Goal: Task Accomplishment & Management: Manage account settings

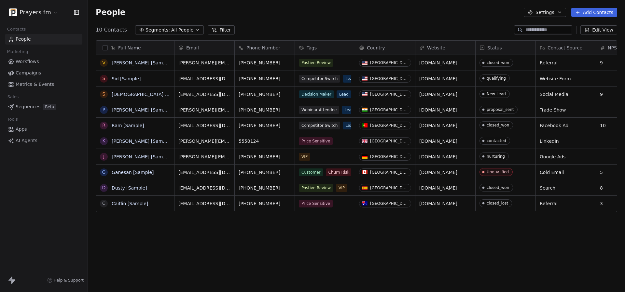
scroll to position [257, 537]
click at [45, 58] on link "Workflows" at bounding box center [43, 61] width 77 height 11
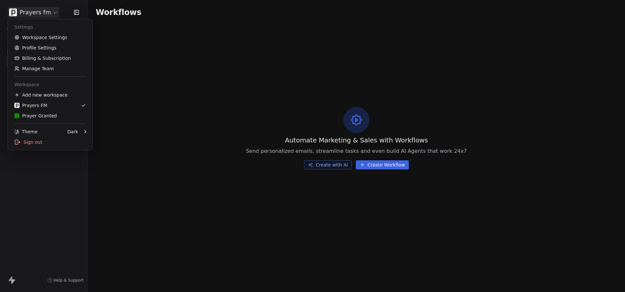
click at [45, 10] on html "Prayers fm Contacts People Marketing Workflows Campaigns Metrics & Events Sales…" at bounding box center [312, 146] width 625 height 292
click at [56, 114] on div "Prayer Granted" at bounding box center [50, 116] width 72 height 7
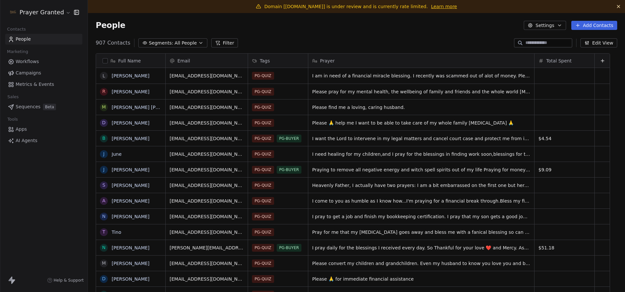
scroll to position [257, 537]
click at [59, 71] on link "Campaigns" at bounding box center [43, 73] width 77 height 11
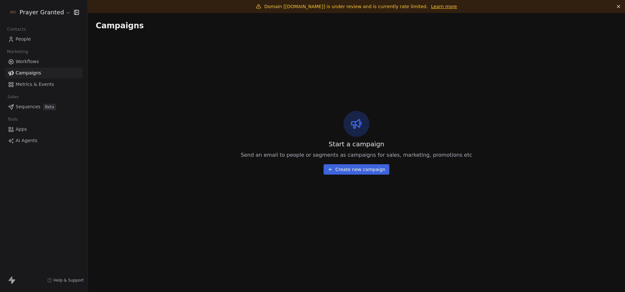
click at [45, 65] on link "Workflows" at bounding box center [43, 61] width 77 height 11
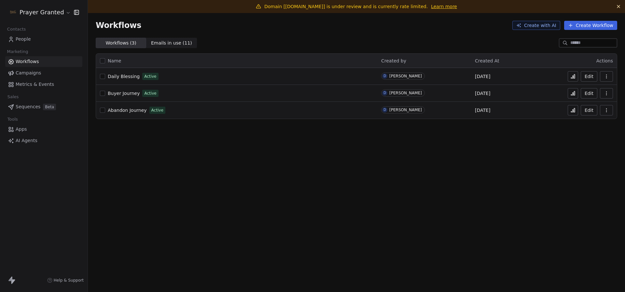
click at [52, 13] on html "Prayer Granted Contacts People Marketing Workflows Campaigns Metrics & Events S…" at bounding box center [312, 146] width 625 height 292
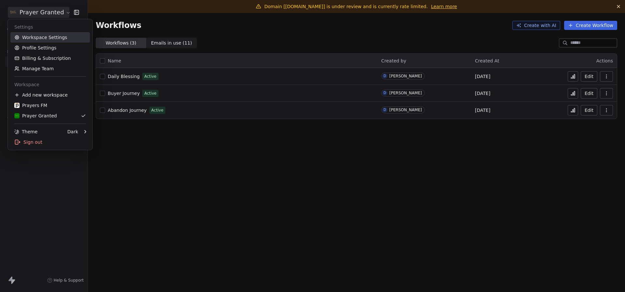
click at [47, 39] on link "Workspace Settings" at bounding box center [49, 37] width 79 height 10
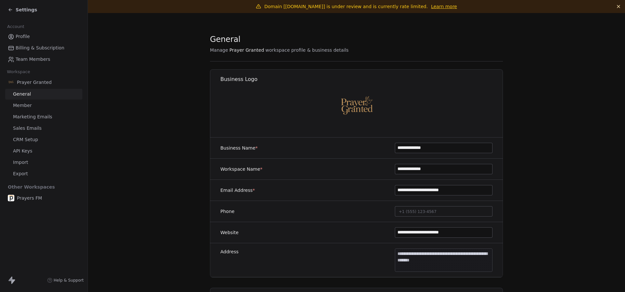
click at [45, 116] on span "Marketing Emails" at bounding box center [32, 117] width 39 height 7
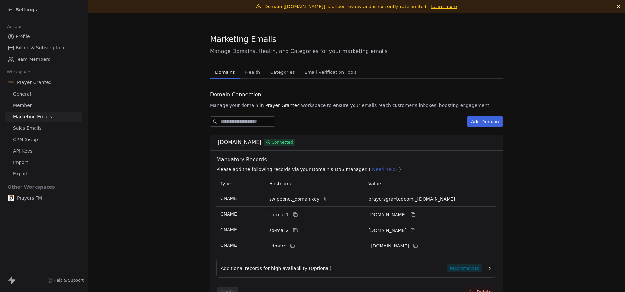
click at [252, 75] on span "Health" at bounding box center [252, 72] width 20 height 9
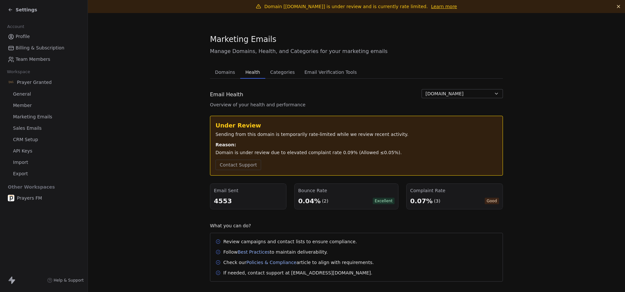
click at [17, 14] on div "Settings" at bounding box center [44, 10] width 88 height 20
click at [22, 12] on span "Settings" at bounding box center [26, 10] width 21 height 7
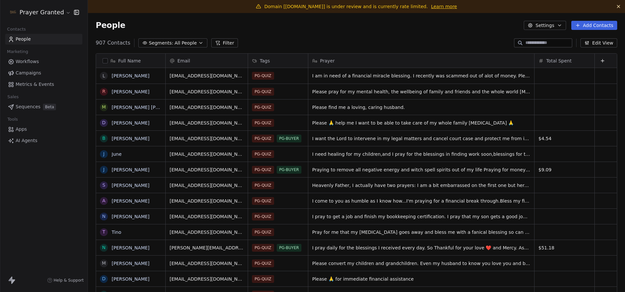
scroll to position [257, 537]
click at [31, 70] on span "Campaigns" at bounding box center [28, 73] width 25 height 7
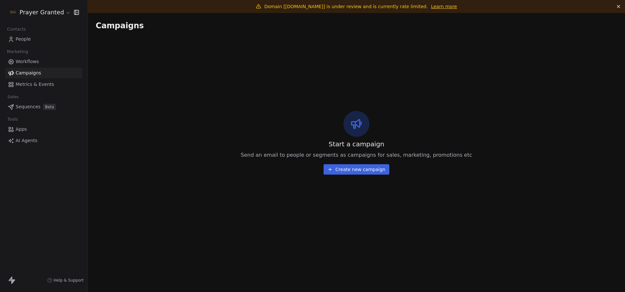
click at [32, 63] on span "Workflows" at bounding box center [27, 61] width 23 height 7
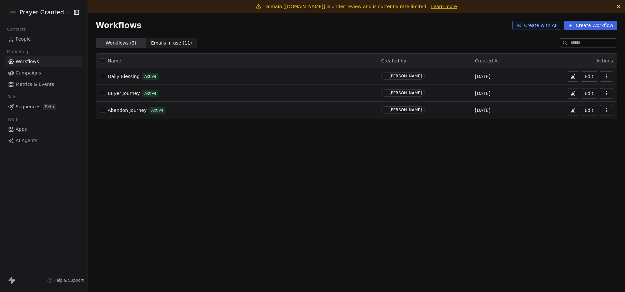
click at [33, 65] on span "Workflows" at bounding box center [27, 61] width 23 height 7
click at [34, 74] on span "Campaigns" at bounding box center [28, 73] width 25 height 7
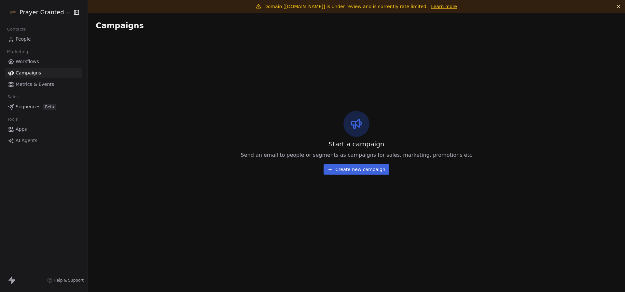
click at [48, 17] on html "Prayer Granted Contacts People Marketing Workflows Campaigns Metrics & Events S…" at bounding box center [312, 146] width 625 height 292
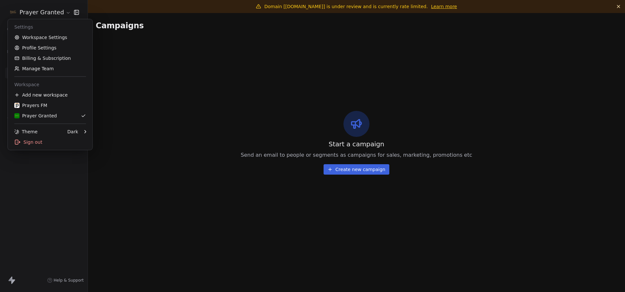
click at [136, 31] on html "Prayer Granted Contacts People Marketing Workflows Campaigns Metrics & Events S…" at bounding box center [312, 146] width 625 height 292
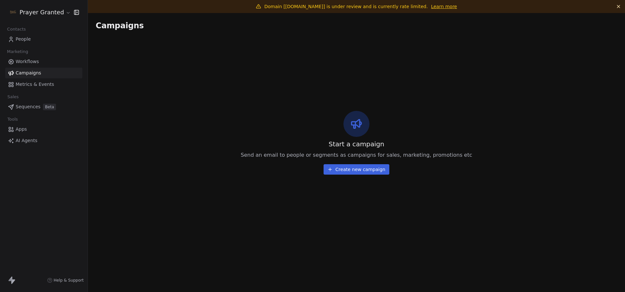
click at [35, 16] on html "Prayer Granted Contacts People Marketing Workflows Campaigns Metrics & Events S…" at bounding box center [312, 146] width 625 height 292
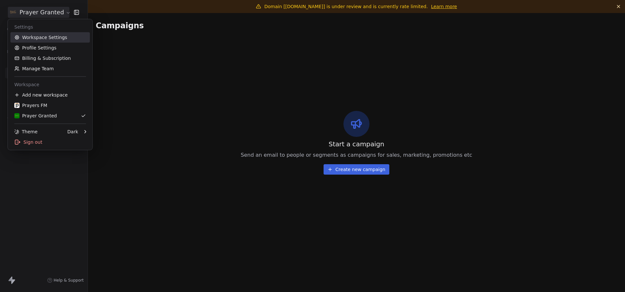
click at [36, 36] on link "Workspace Settings" at bounding box center [49, 37] width 79 height 10
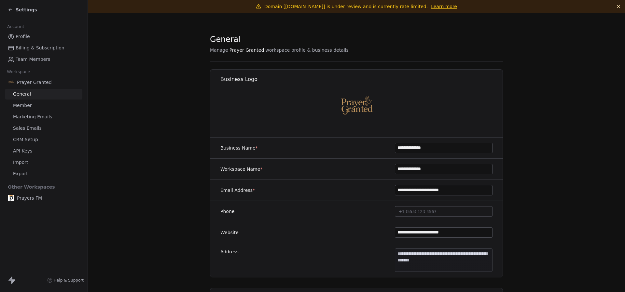
click at [40, 115] on span "Marketing Emails" at bounding box center [32, 117] width 39 height 7
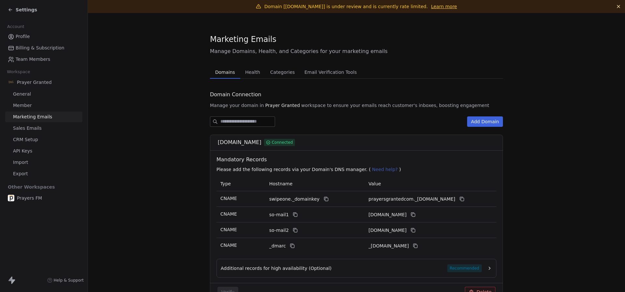
drag, startPoint x: 218, startPoint y: 143, endPoint x: 267, endPoint y: 143, distance: 49.1
click at [267, 143] on div "[DOMAIN_NAME] Connected" at bounding box center [358, 143] width 281 height 8
copy span "[DOMAIN_NAME]"
click at [25, 13] on div "Settings" at bounding box center [45, 9] width 75 height 9
click at [29, 11] on span "Settings" at bounding box center [26, 10] width 21 height 7
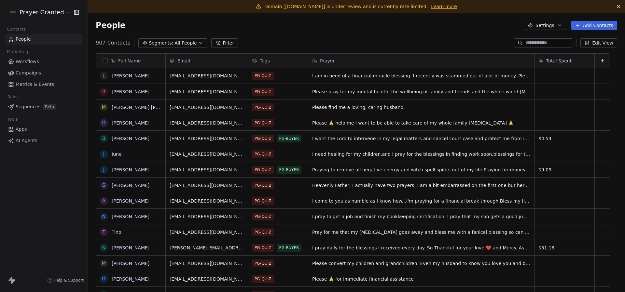
scroll to position [257, 537]
click at [33, 11] on html "Prayer Granted Contacts People Marketing Workflows Campaigns Metrics & Events S…" at bounding box center [312, 146] width 625 height 292
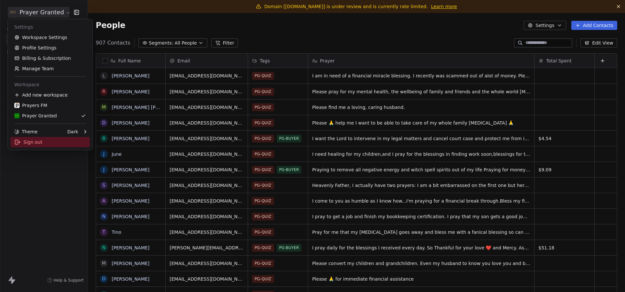
click at [48, 146] on div "Sign out" at bounding box center [49, 142] width 79 height 10
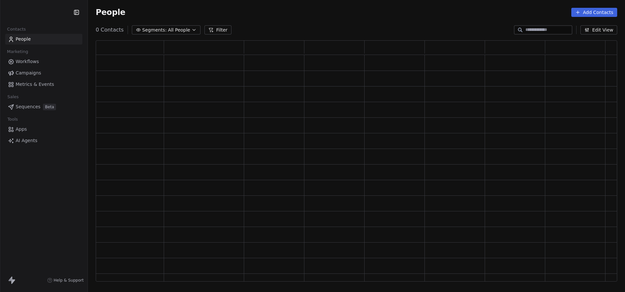
scroll to position [241, 521]
